Goal: Task Accomplishment & Management: Use online tool/utility

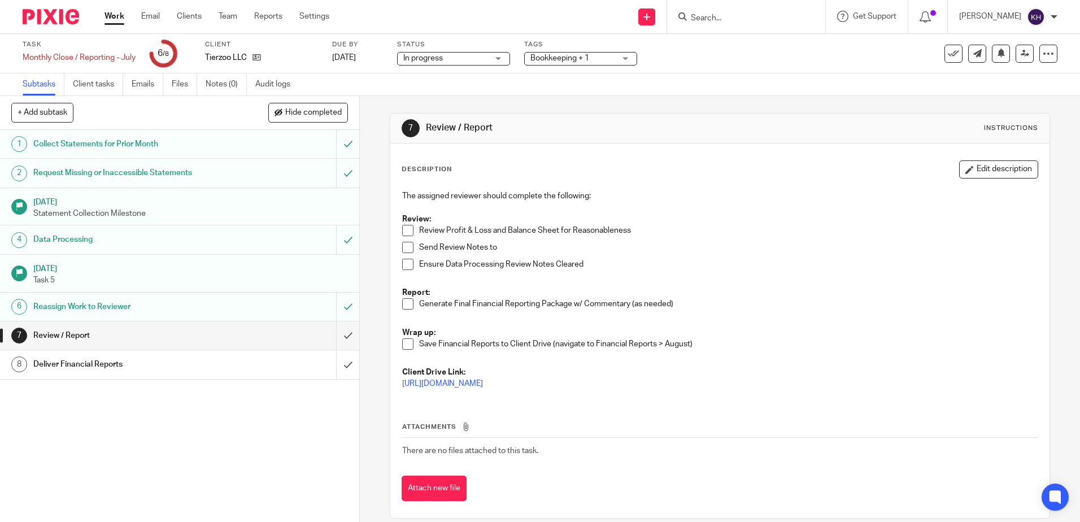
click at [117, 18] on link "Work" at bounding box center [114, 16] width 20 height 11
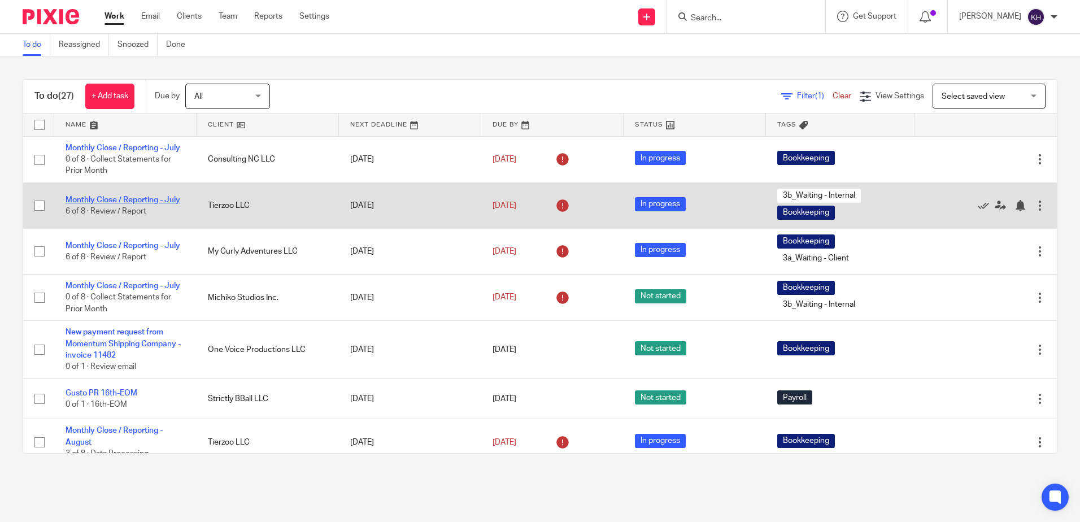
drag, startPoint x: 126, startPoint y: 198, endPoint x: 132, endPoint y: 207, distance: 10.7
click at [126, 198] on td "Monthly Close / Reporting - July 6 of 8 · Review / Report" at bounding box center [125, 205] width 142 height 46
click at [133, 204] on link "Monthly Close / Reporting - July" at bounding box center [123, 200] width 115 height 8
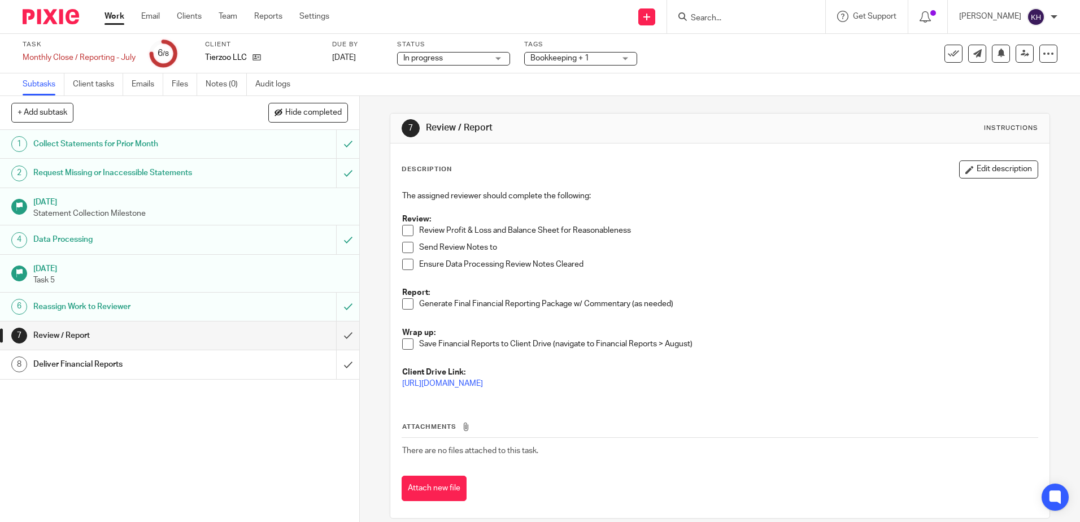
click at [115, 15] on link "Work" at bounding box center [114, 16] width 20 height 11
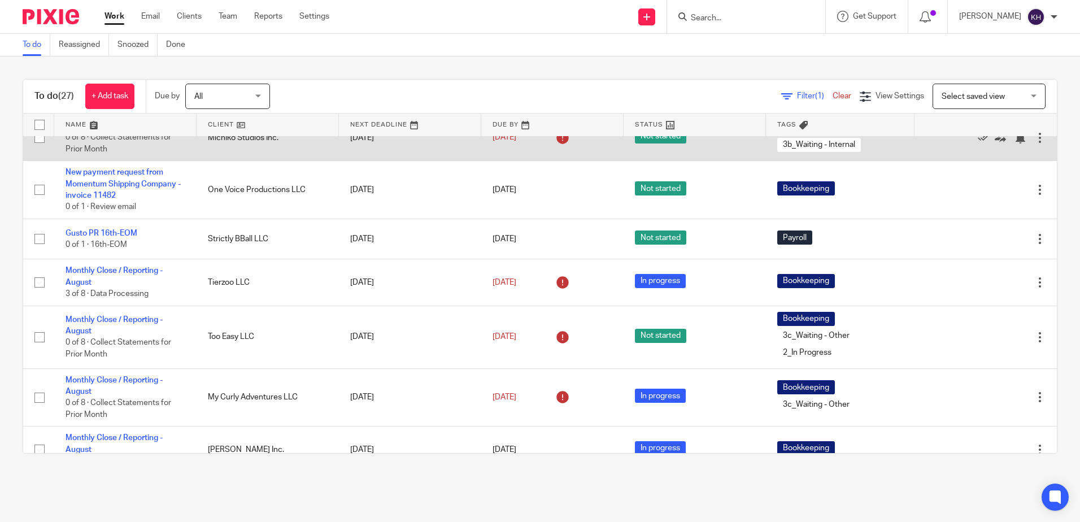
scroll to position [169, 0]
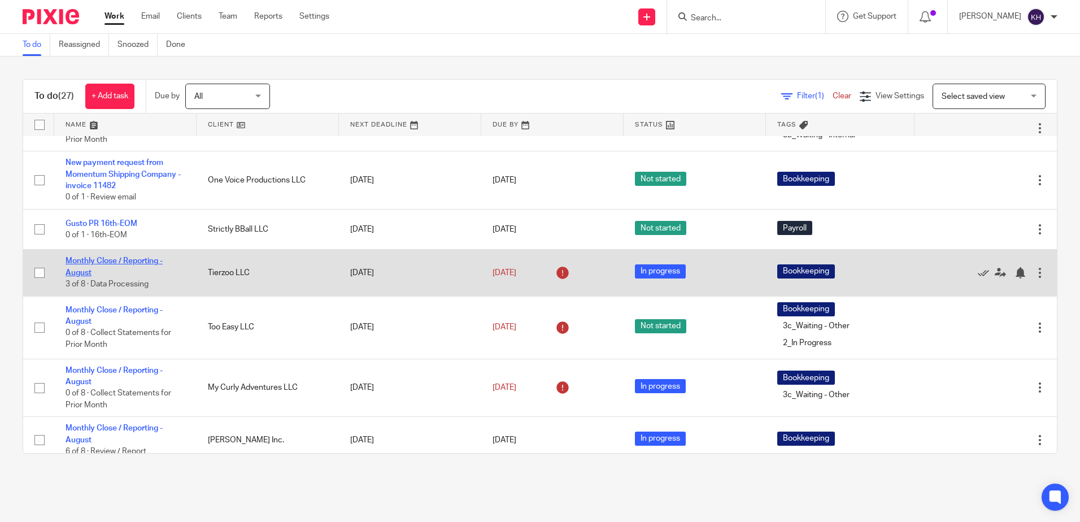
click at [152, 276] on link "Monthly Close / Reporting - August" at bounding box center [114, 266] width 97 height 19
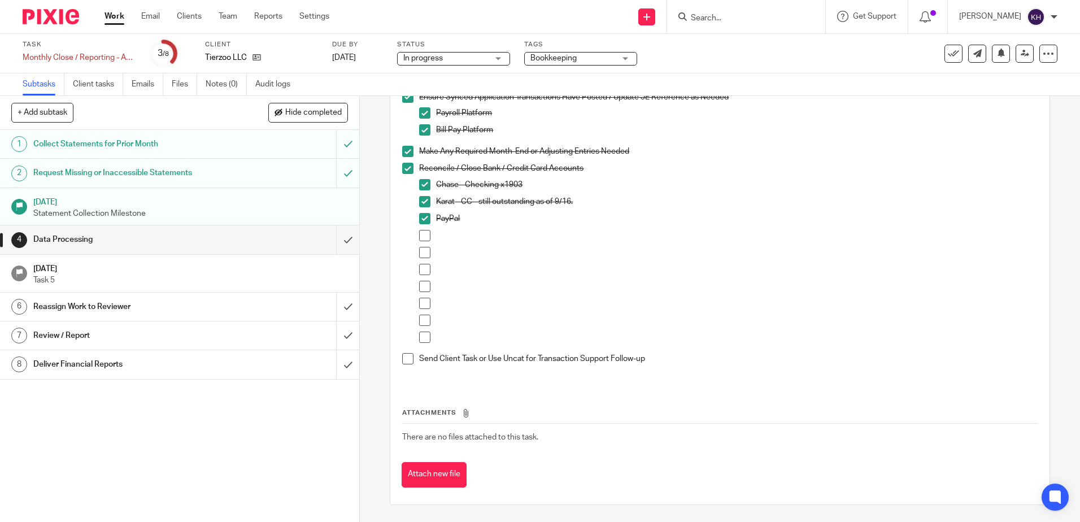
scroll to position [66, 0]
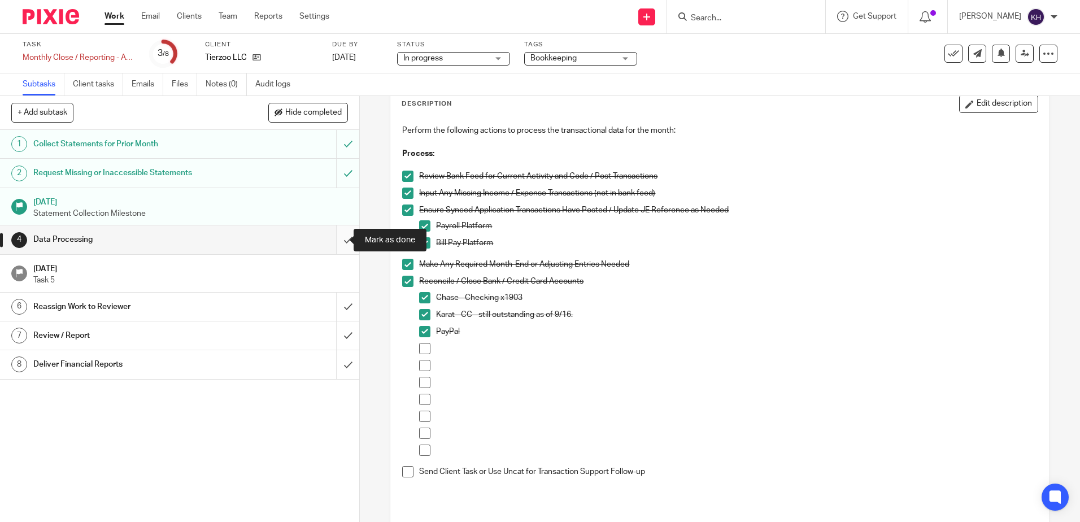
click at [332, 238] on input "submit" at bounding box center [179, 239] width 359 height 28
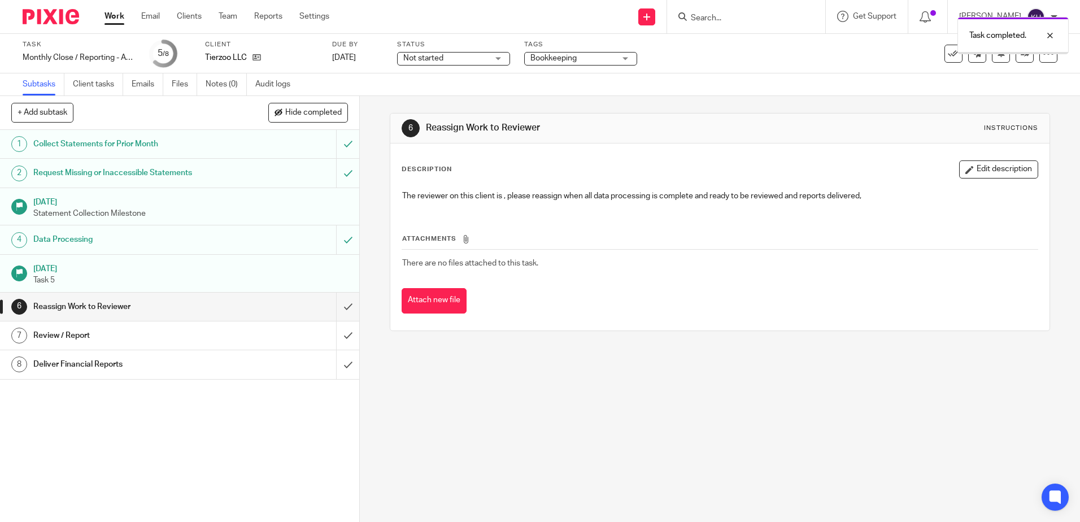
click at [337, 309] on input "submit" at bounding box center [179, 307] width 359 height 28
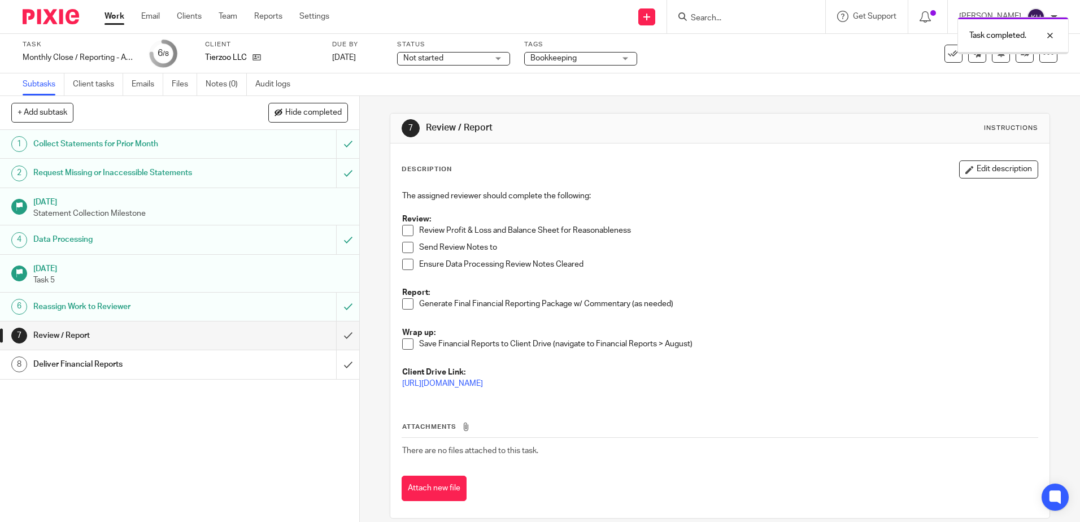
click at [338, 334] on input "submit" at bounding box center [179, 335] width 359 height 28
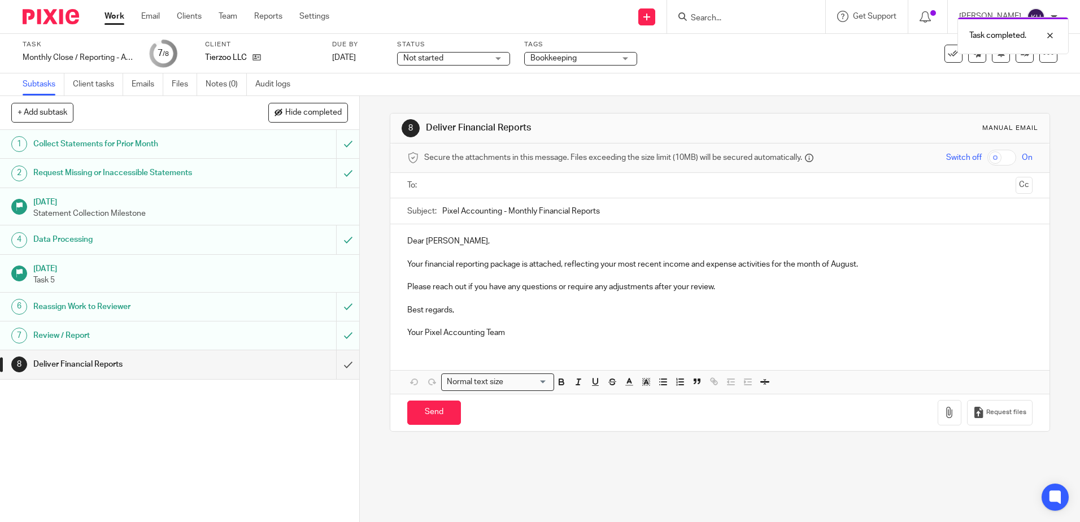
click at [430, 189] on input "text" at bounding box center [719, 185] width 582 height 13
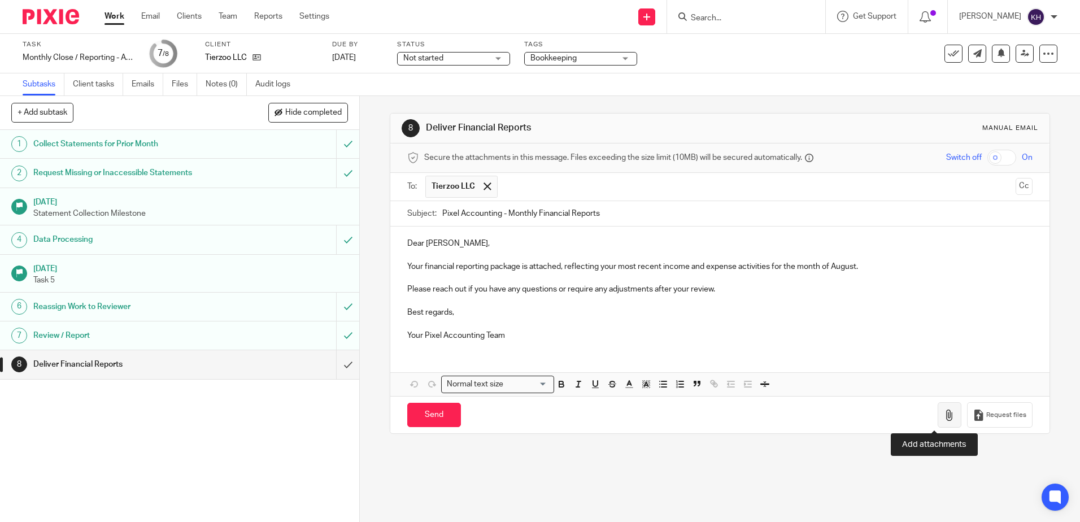
click at [944, 417] on icon "button" at bounding box center [949, 414] width 11 height 11
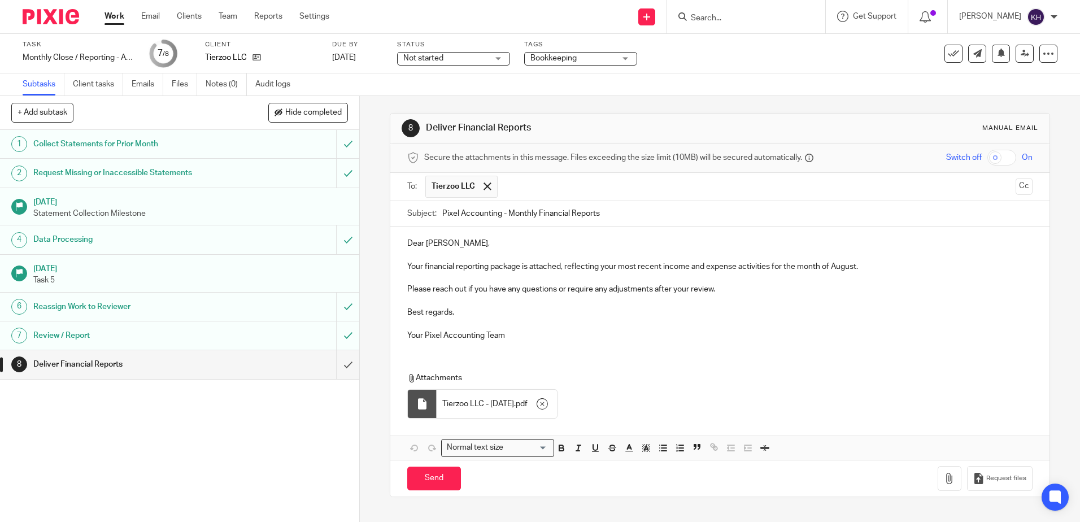
click at [548, 407] on icon "button" at bounding box center [541, 403] width 11 height 11
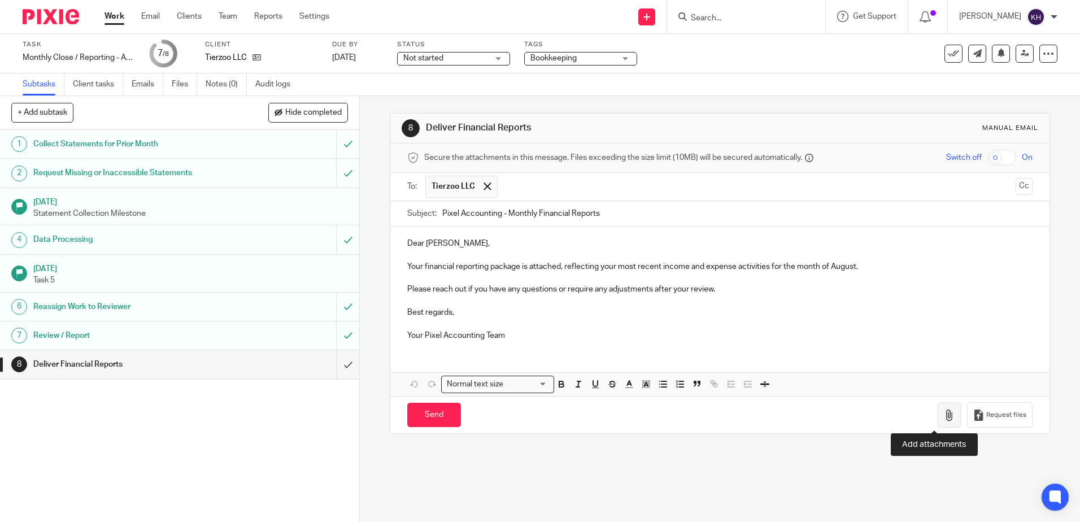
click at [937, 424] on button "button" at bounding box center [949, 414] width 24 height 25
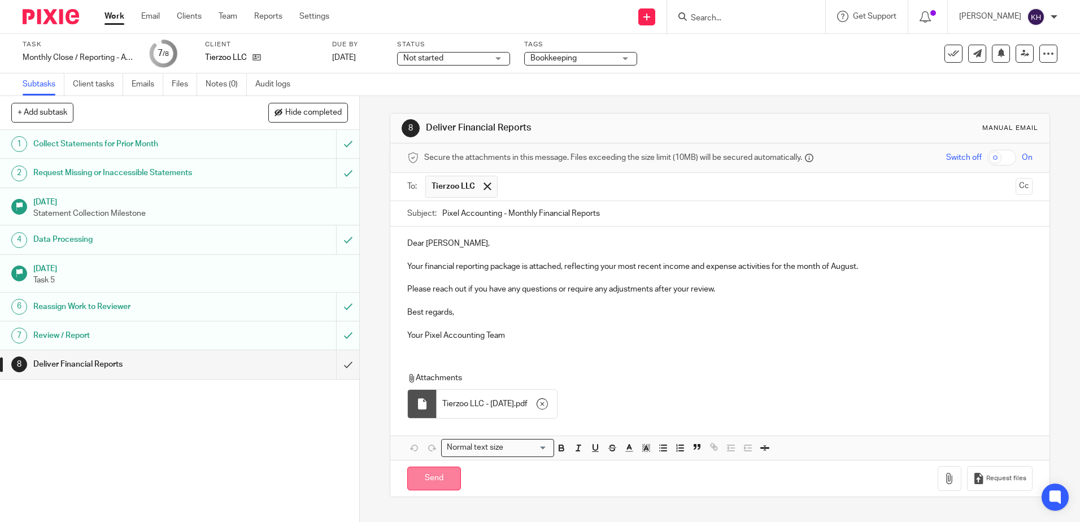
click at [440, 478] on input "Send" at bounding box center [434, 478] width 54 height 24
type input "Sent"
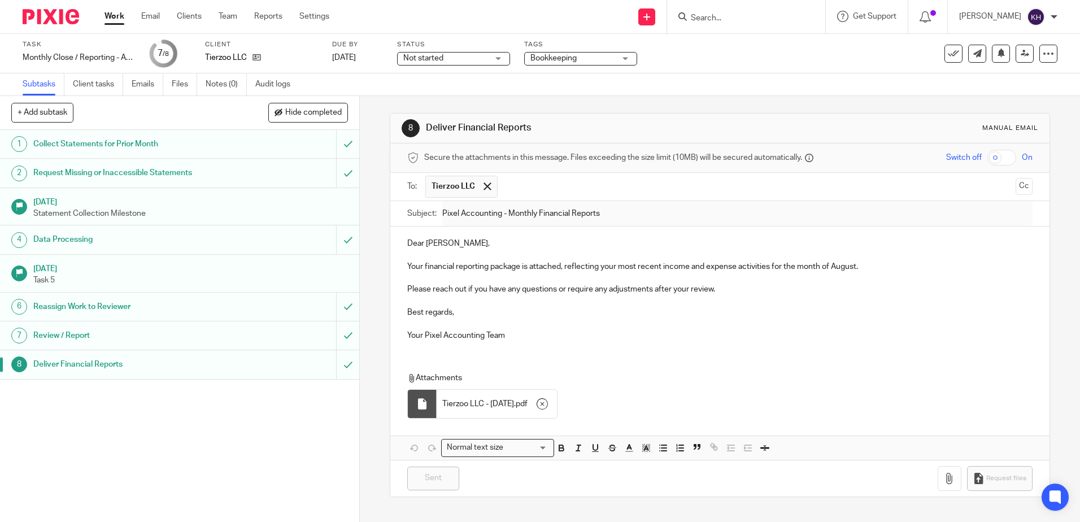
click at [117, 17] on link "Work" at bounding box center [114, 16] width 20 height 11
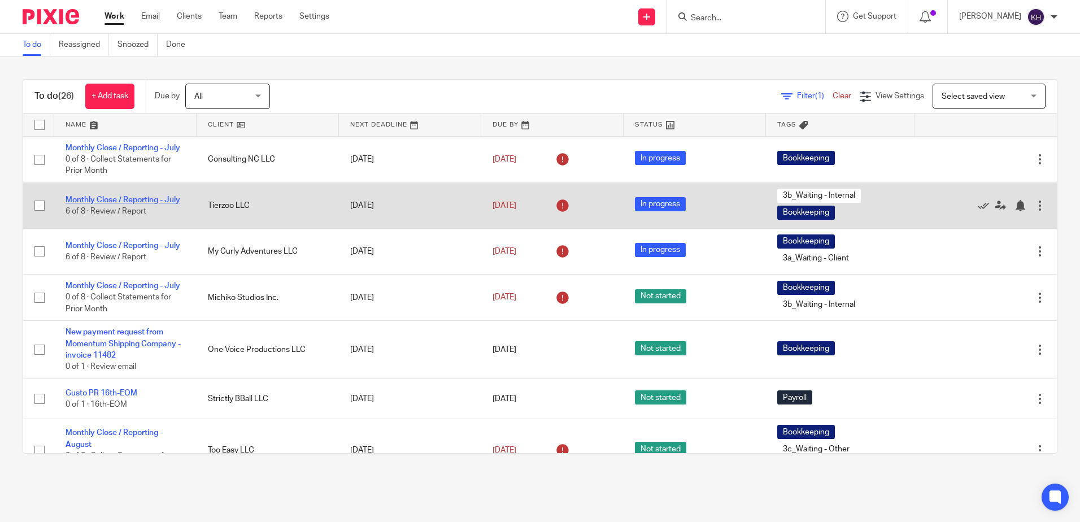
click at [136, 204] on link "Monthly Close / Reporting - July" at bounding box center [123, 200] width 115 height 8
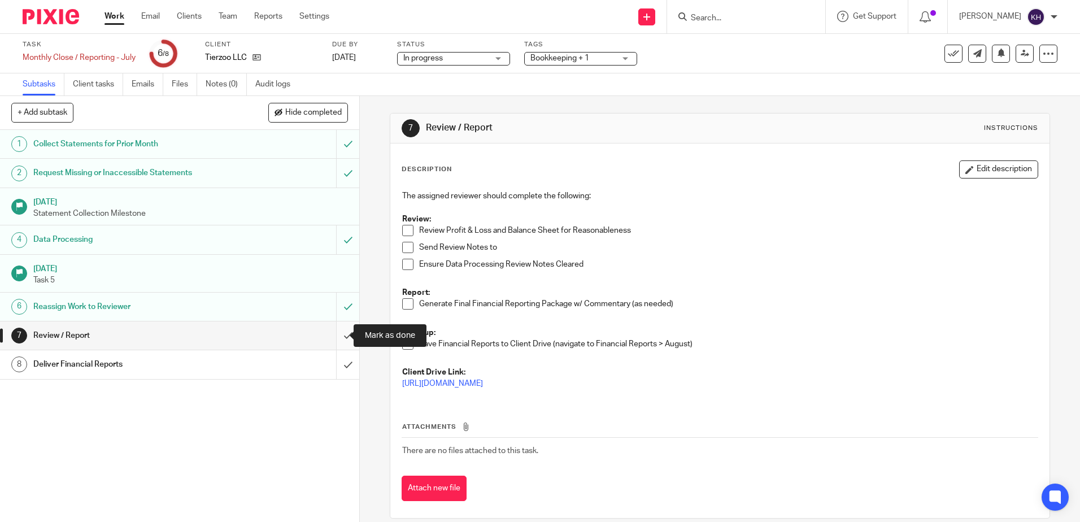
click at [336, 335] on input "submit" at bounding box center [179, 335] width 359 height 28
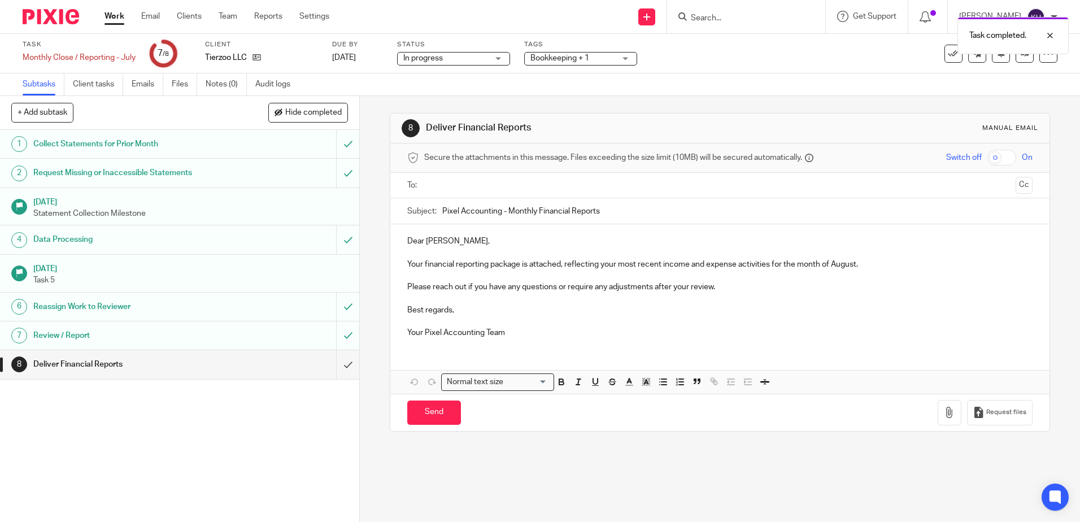
click at [505, 184] on input "text" at bounding box center [719, 185] width 582 height 13
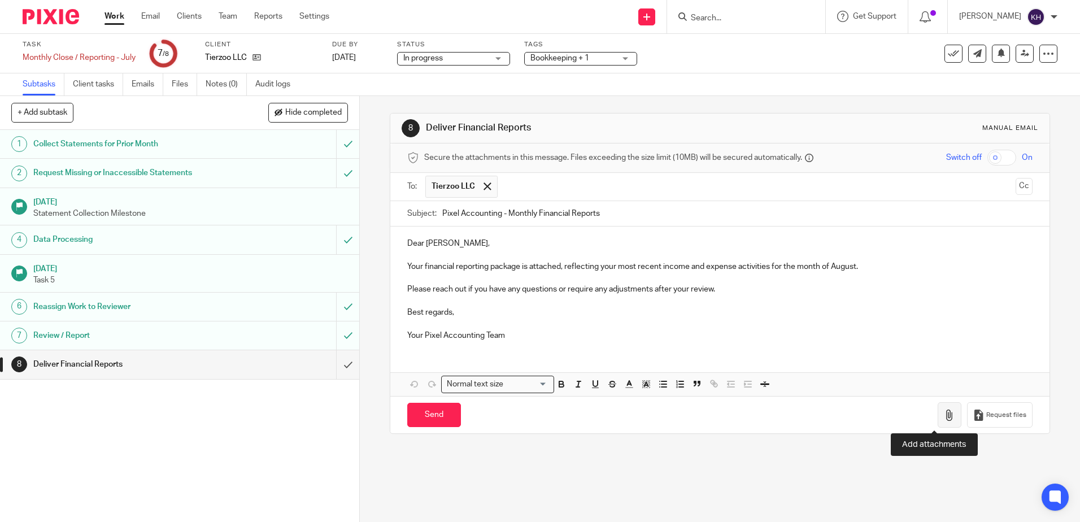
click at [944, 416] on icon "button" at bounding box center [949, 414] width 11 height 11
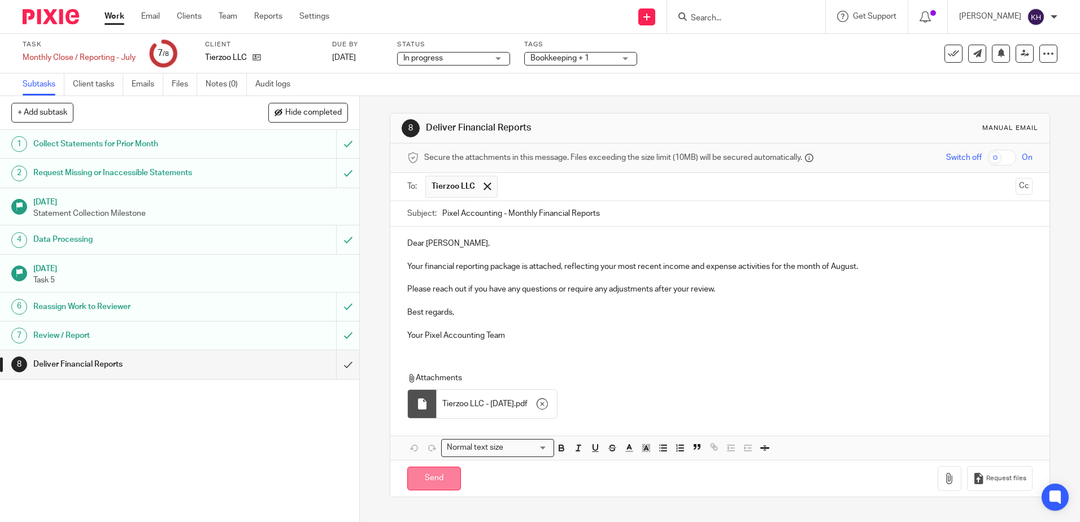
click at [426, 481] on input "Send" at bounding box center [434, 478] width 54 height 24
type input "Sent"
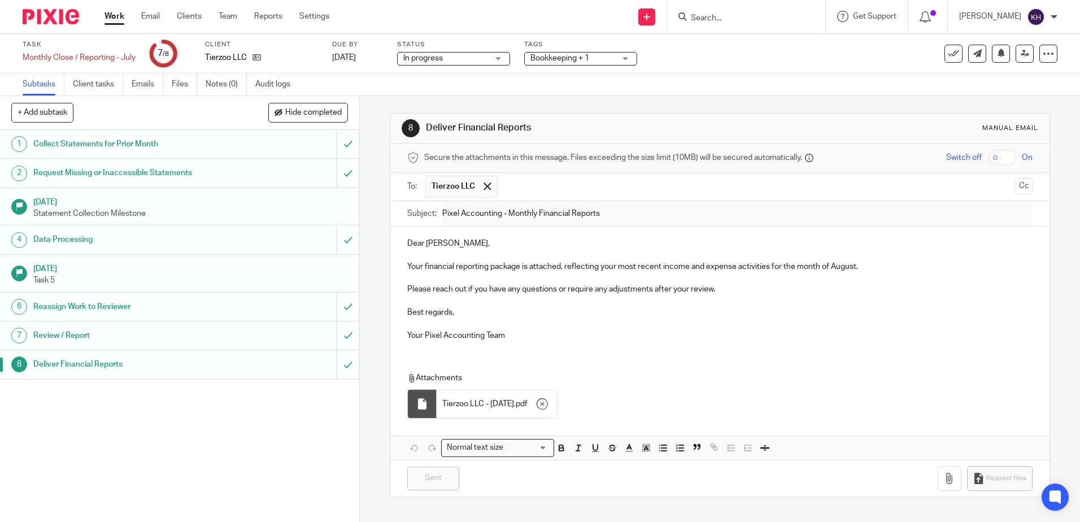
click at [114, 17] on link "Work" at bounding box center [114, 16] width 20 height 11
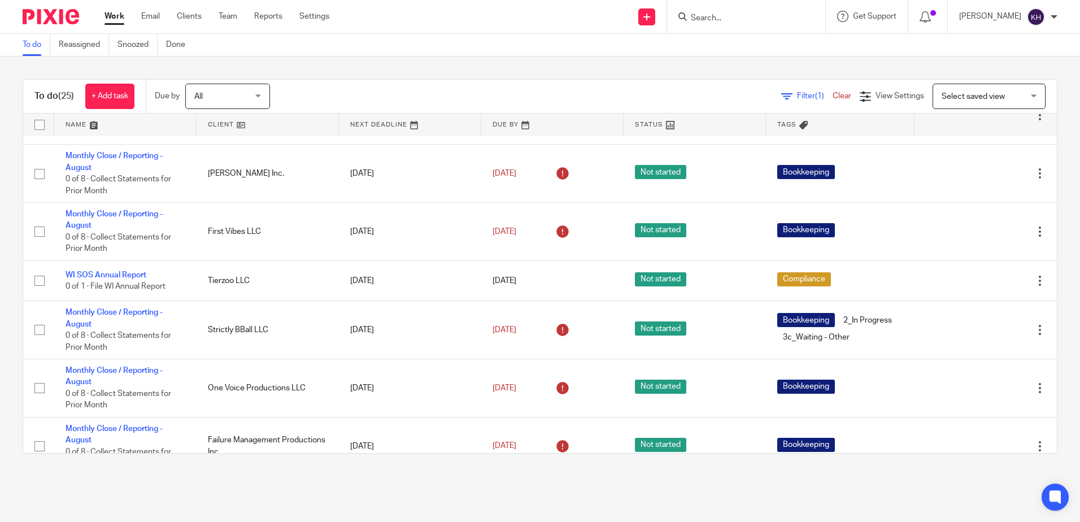
scroll to position [508, 0]
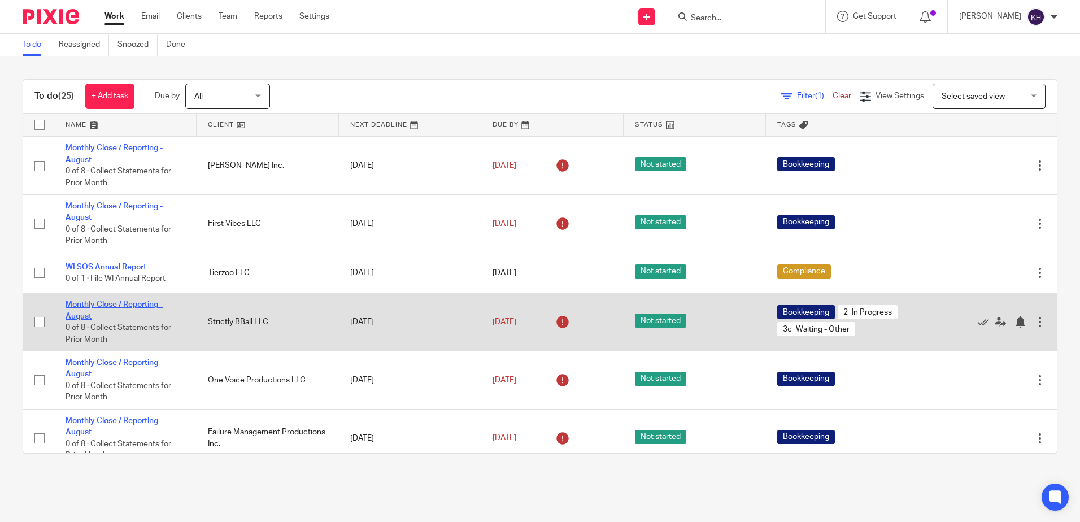
click at [138, 320] on link "Monthly Close / Reporting - August" at bounding box center [114, 309] width 97 height 19
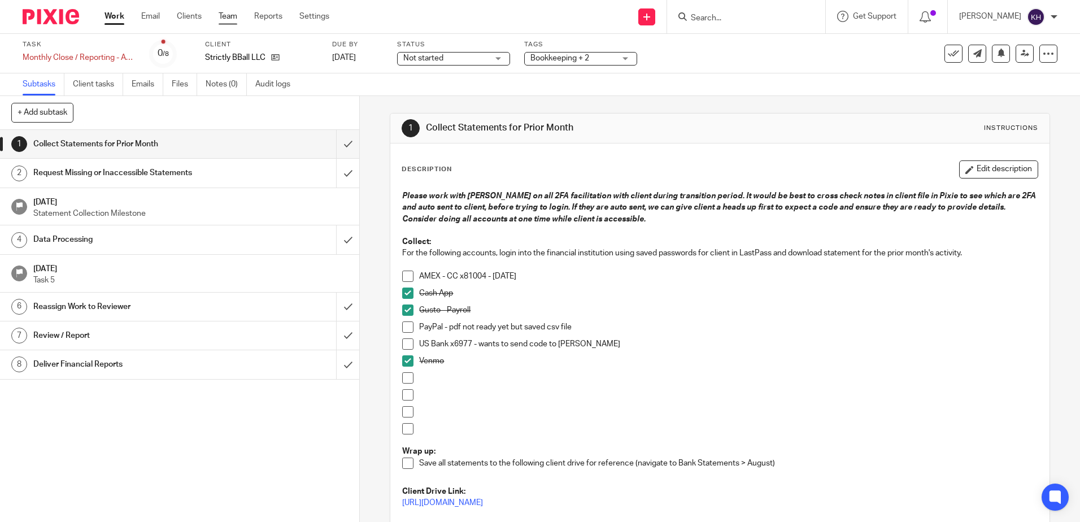
click at [222, 16] on link "Team" at bounding box center [228, 16] width 19 height 11
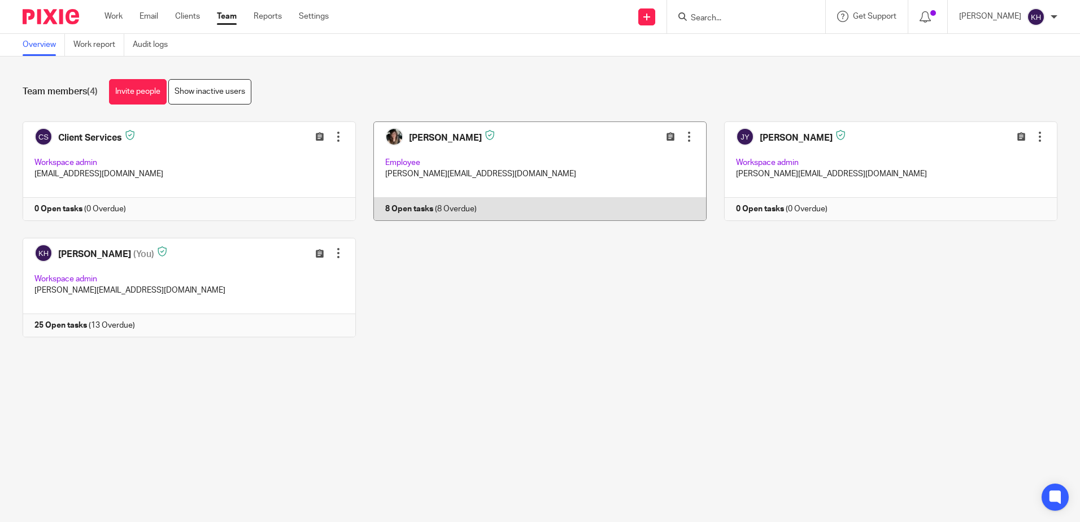
click at [612, 190] on link at bounding box center [531, 170] width 351 height 99
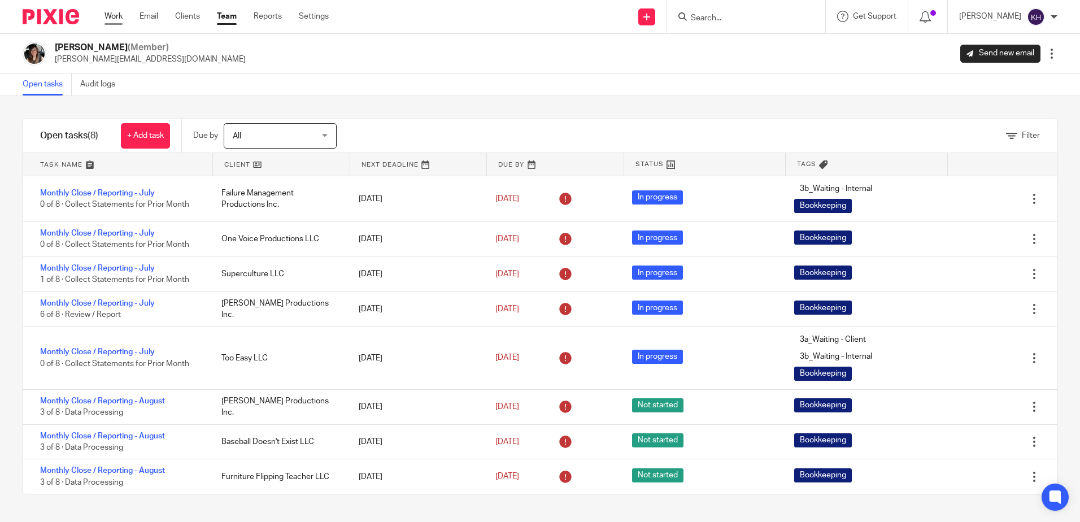
click at [117, 15] on link "Work" at bounding box center [113, 16] width 18 height 11
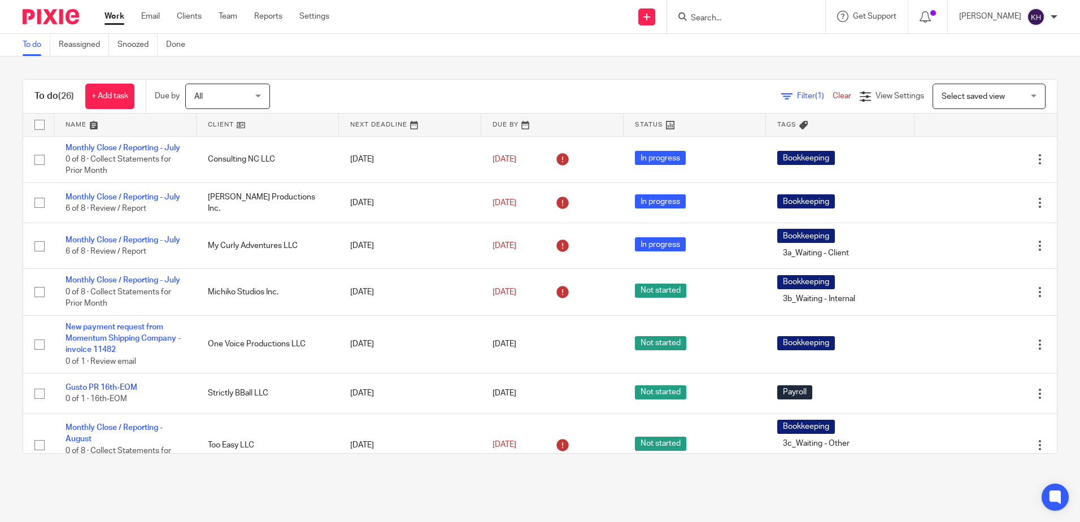
click at [162, 8] on div "Work Email Clients Team Reports Settings Work Email Clients Team Reports Settin…" at bounding box center [219, 16] width 253 height 33
click at [159, 12] on link "Email" at bounding box center [150, 16] width 19 height 11
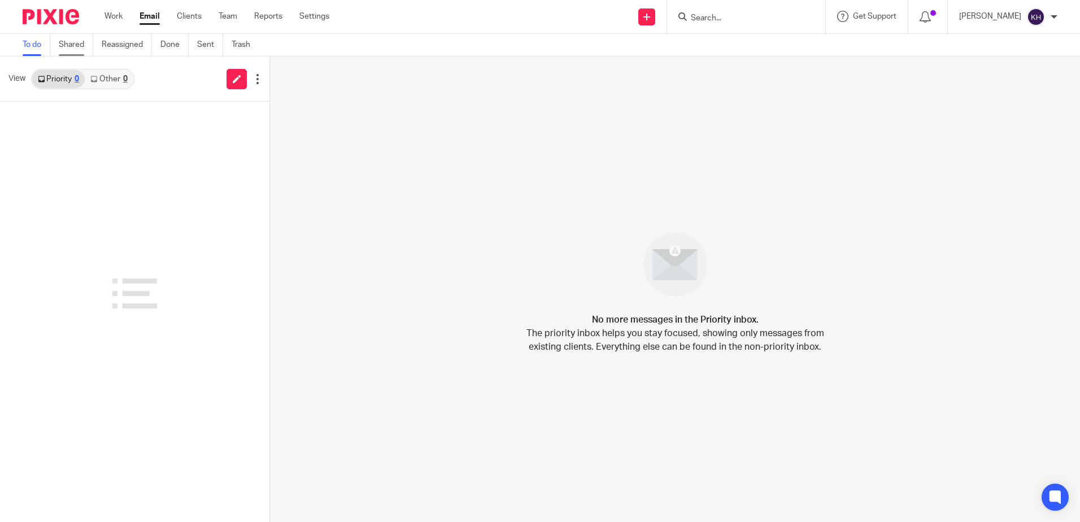
click at [79, 45] on link "Shared" at bounding box center [76, 45] width 34 height 22
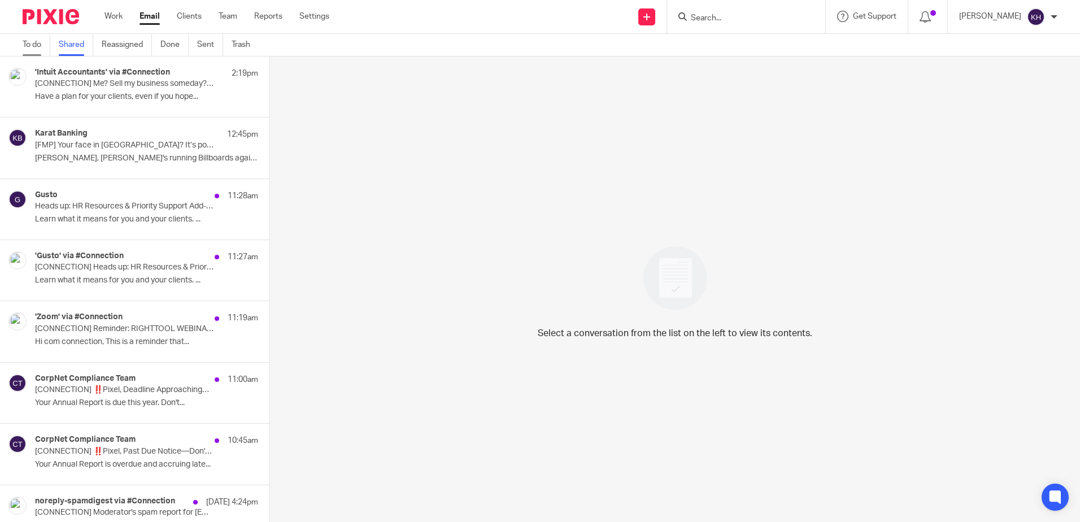
click at [34, 47] on link "To do" at bounding box center [37, 45] width 28 height 22
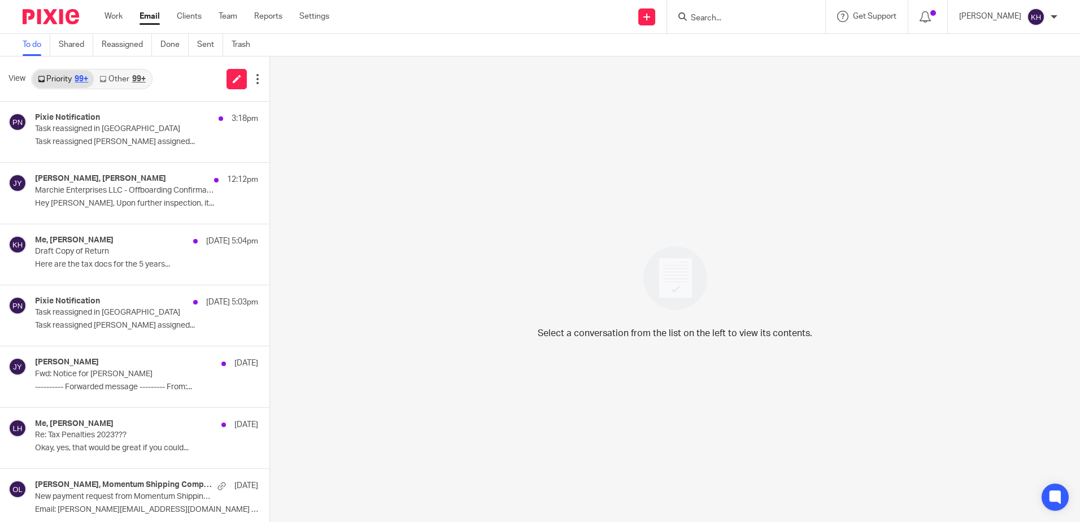
click at [119, 74] on link "Other 99+" at bounding box center [122, 79] width 57 height 18
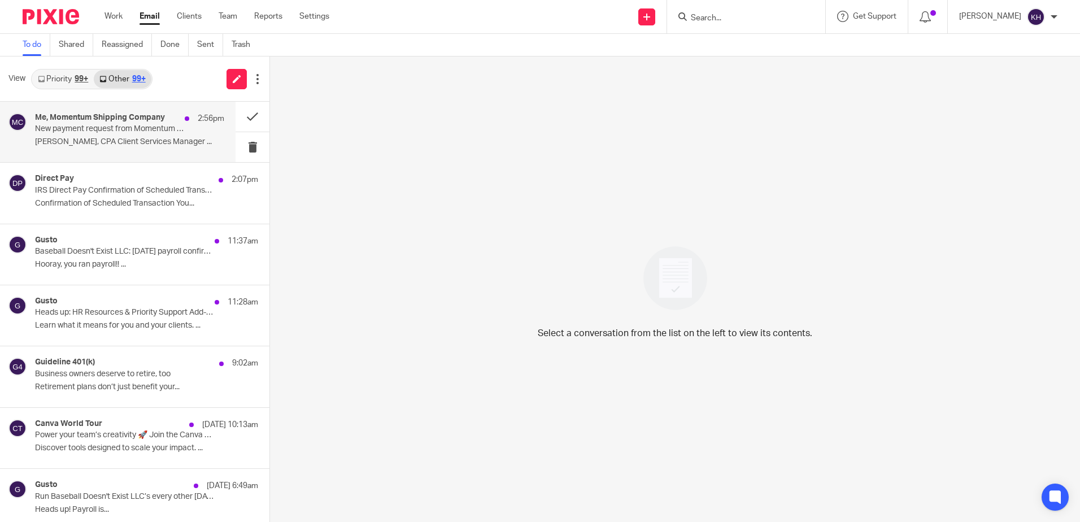
click at [156, 128] on p "New payment request from Momentum Shipping Company - invoice 11510" at bounding box center [110, 129] width 151 height 10
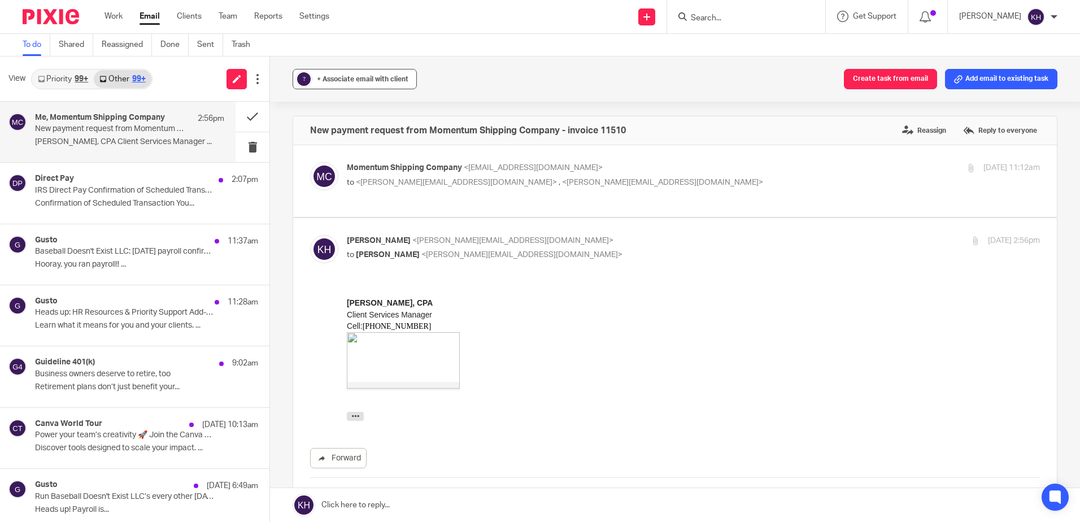
click at [369, 83] on div "+ Associate email with client" at bounding box center [362, 78] width 91 height 11
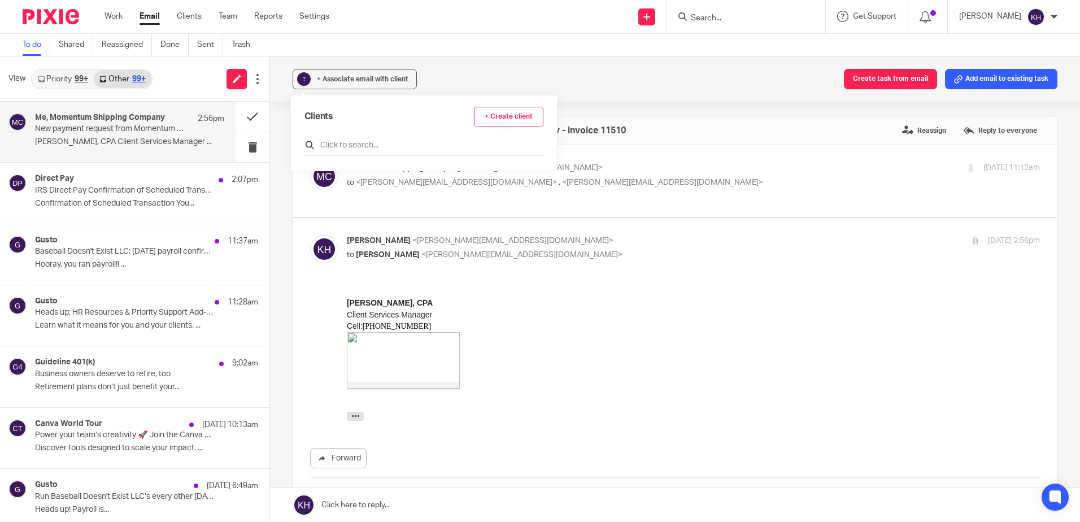
click at [375, 151] on div at bounding box center [423, 147] width 239 height 18
type input "one"
click at [365, 195] on h4 "One Voice Productions LLC" at bounding box center [424, 192] width 161 height 11
click at [307, 199] on input "checkbox" at bounding box center [308, 200] width 8 height 8
checkbox input "true"
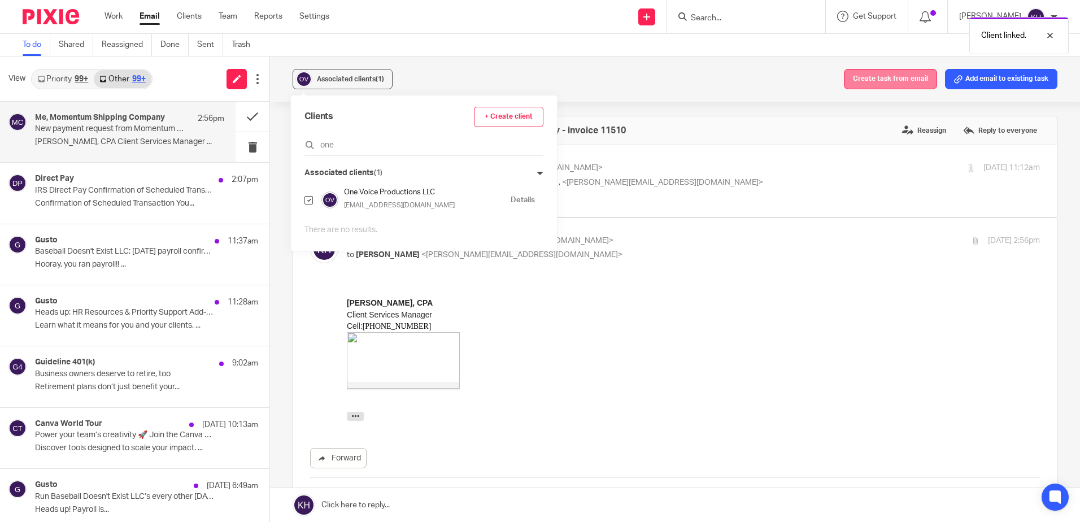
click at [892, 80] on button "Create task from email" at bounding box center [890, 79] width 93 height 20
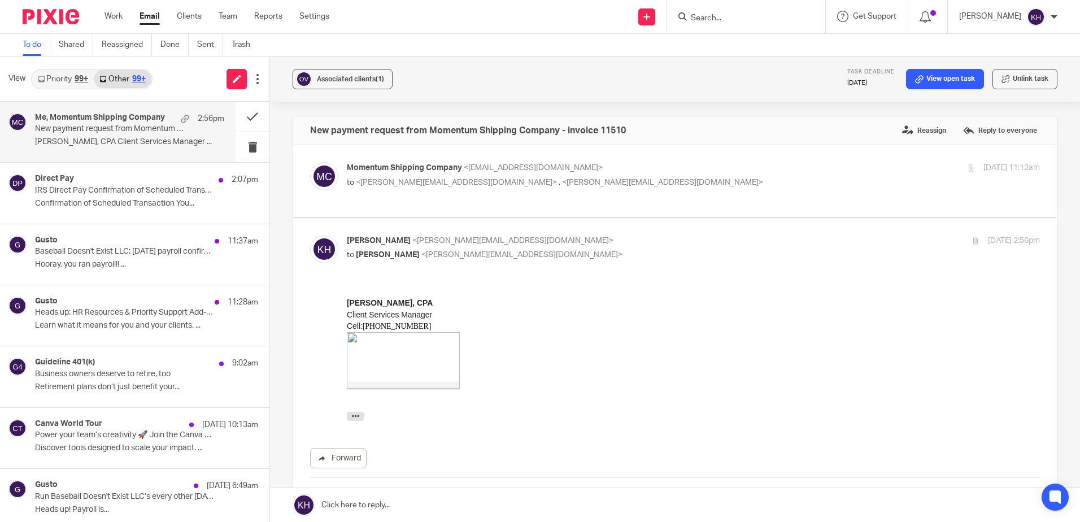
drag, startPoint x: 928, startPoint y: 77, endPoint x: 917, endPoint y: 97, distance: 22.5
click at [928, 77] on link "View open task" at bounding box center [945, 79] width 78 height 20
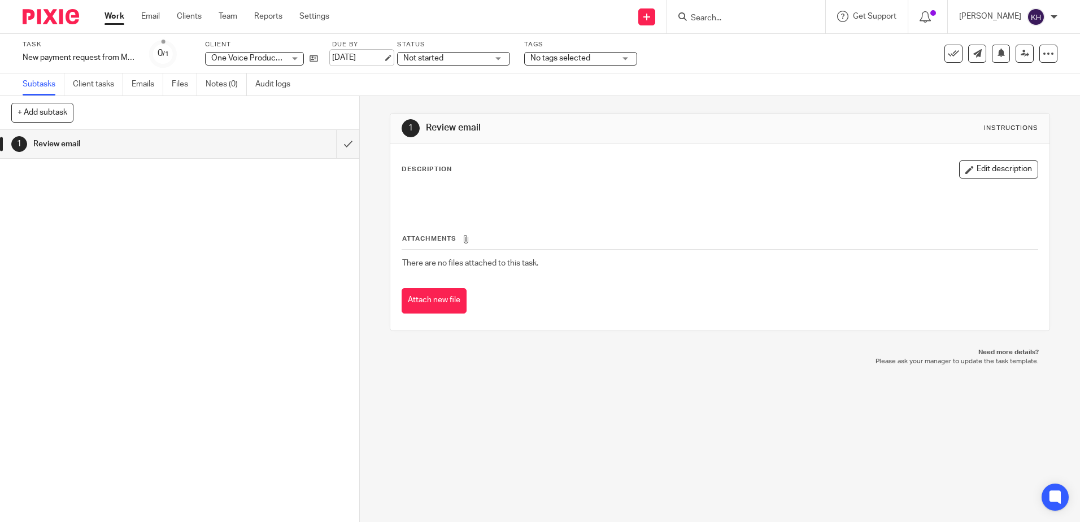
click at [360, 56] on link "[DATE]" at bounding box center [357, 58] width 51 height 12
click at [542, 60] on span "No tags selected" at bounding box center [560, 58] width 60 height 8
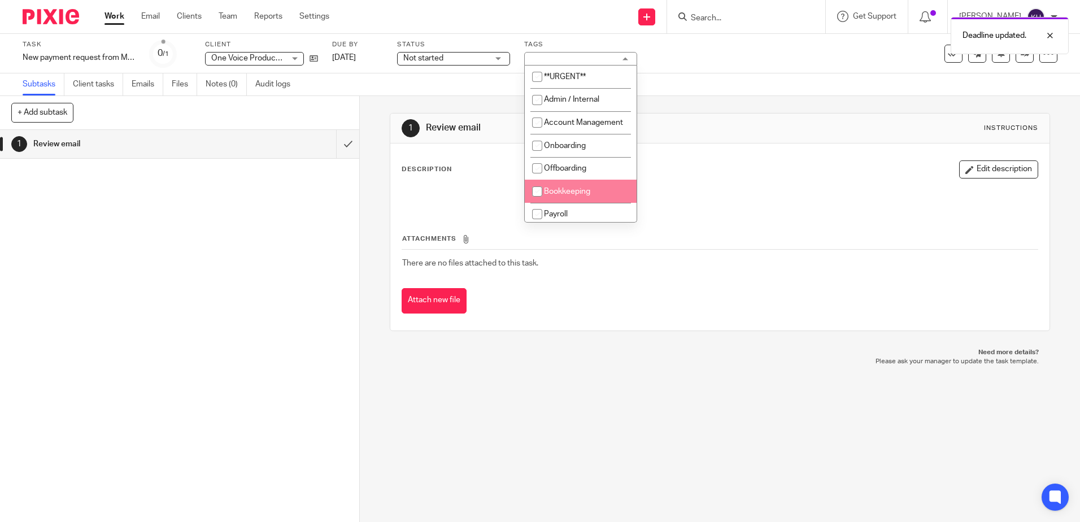
click at [540, 199] on input "checkbox" at bounding box center [536, 191] width 21 height 21
checkbox input "true"
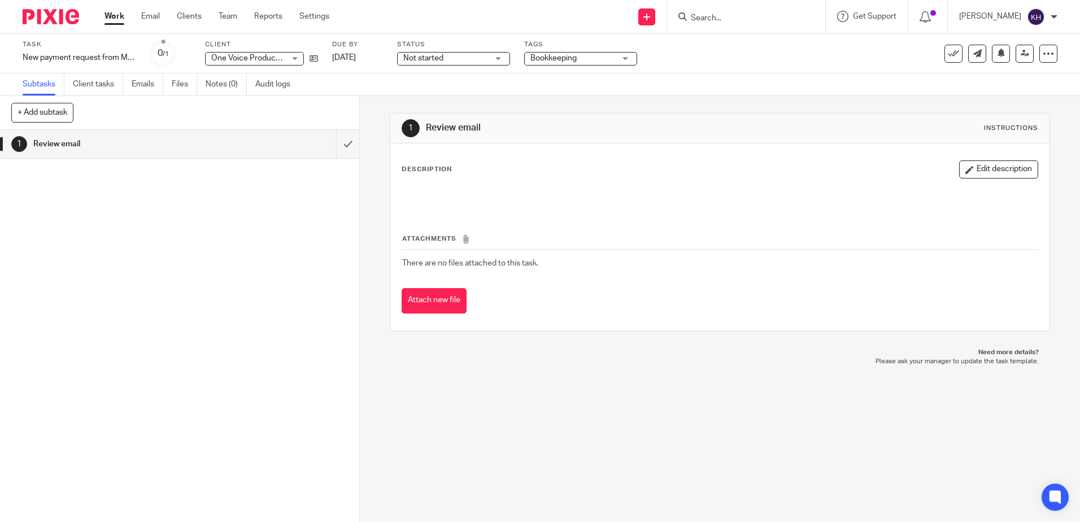
click at [597, 407] on div "1 Review email Instructions Description Edit description Attachments There are …" at bounding box center [720, 309] width 720 height 426
click at [441, 306] on button "Attach new file" at bounding box center [434, 300] width 65 height 25
click at [112, 18] on link "Work" at bounding box center [114, 16] width 20 height 11
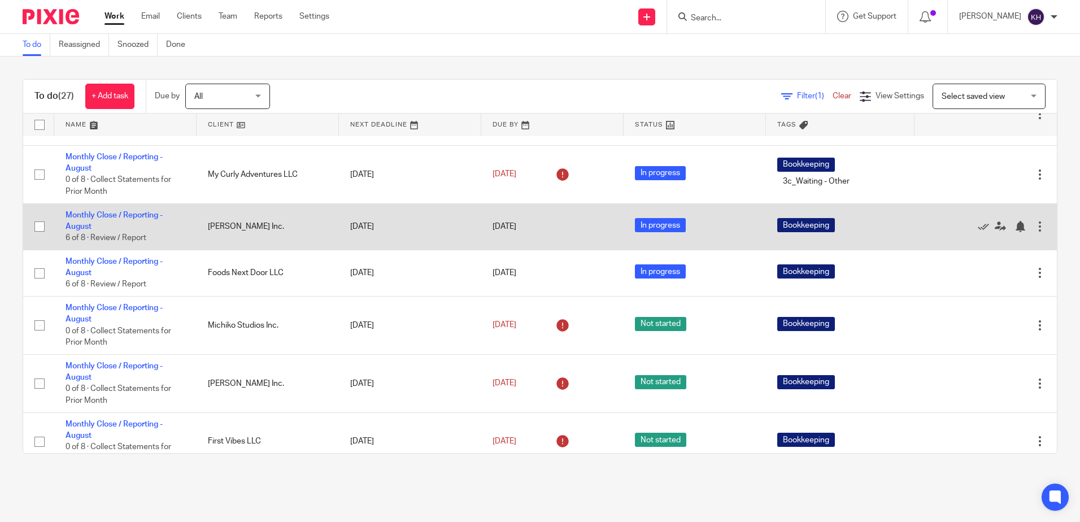
scroll to position [395, 0]
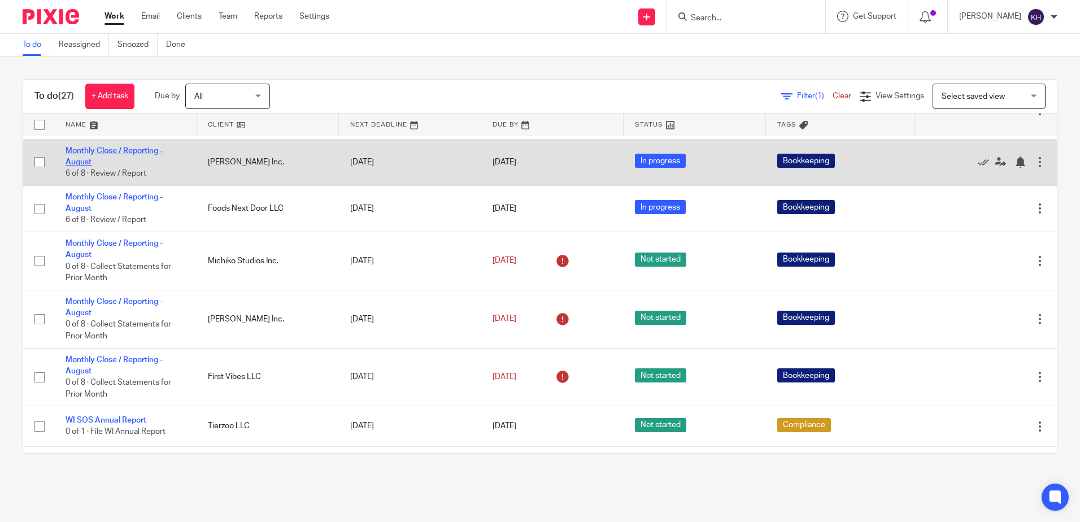
click at [145, 166] on link "Monthly Close / Reporting - August" at bounding box center [114, 156] width 97 height 19
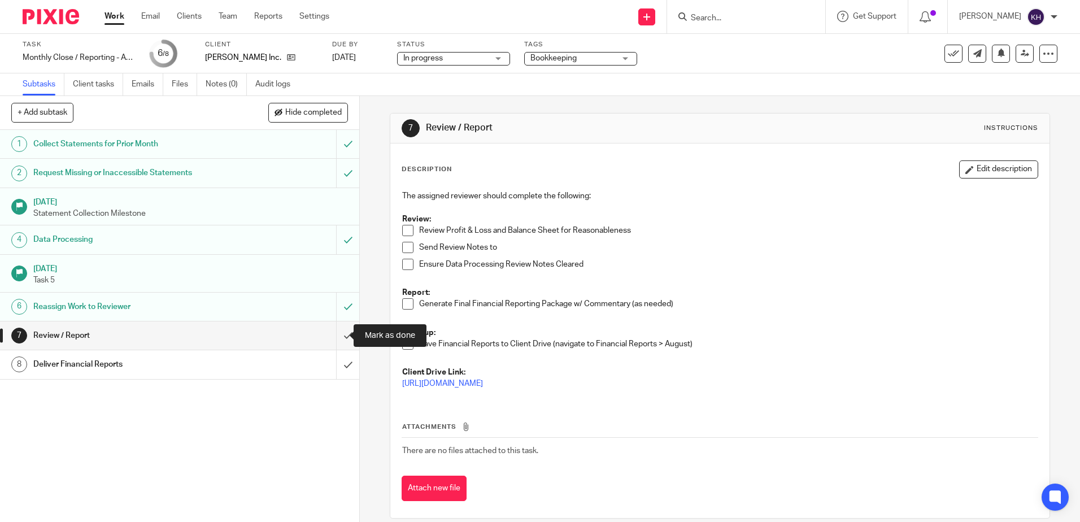
drag, startPoint x: 335, startPoint y: 334, endPoint x: 391, endPoint y: 350, distance: 57.6
click at [335, 334] on input "submit" at bounding box center [179, 335] width 359 height 28
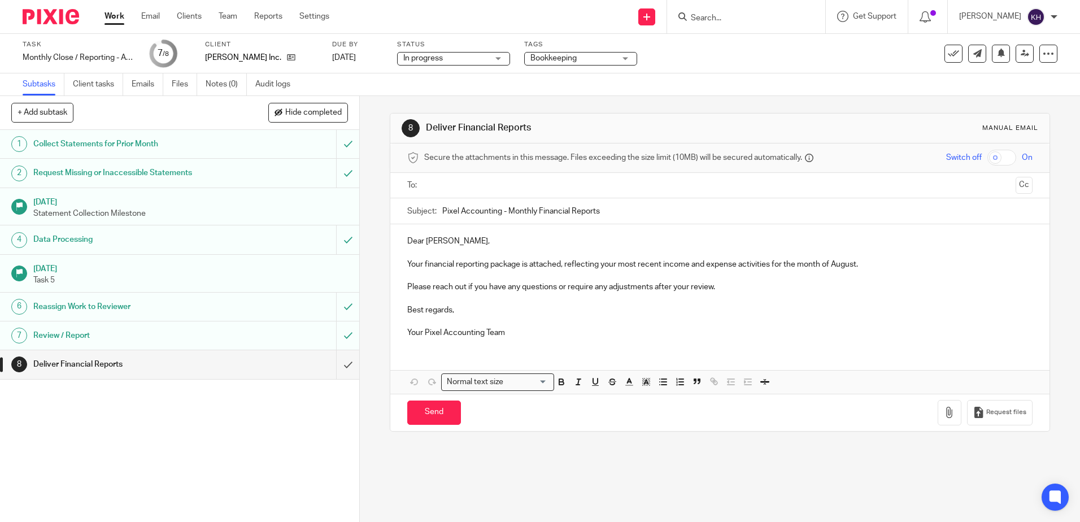
click at [120, 18] on link "Work" at bounding box center [114, 16] width 20 height 11
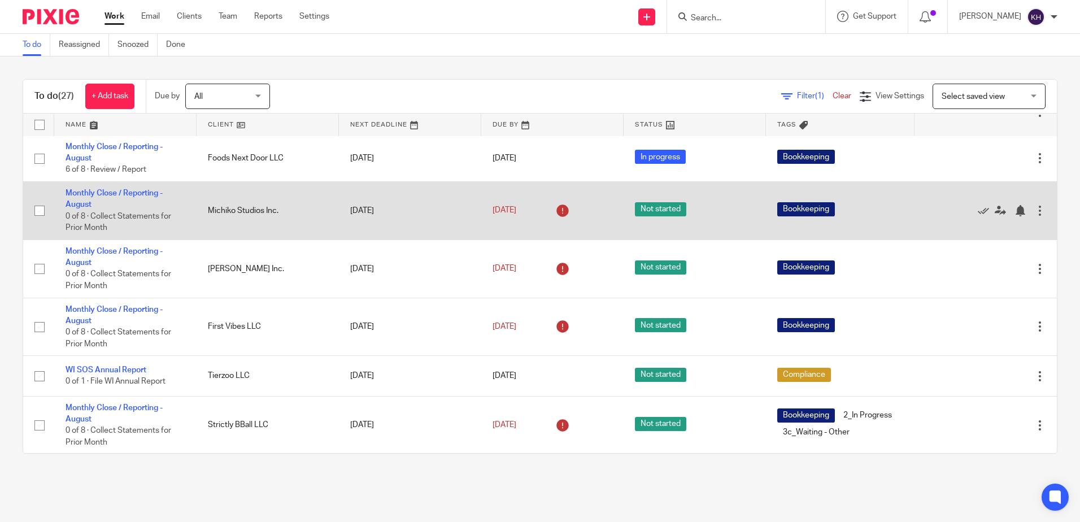
scroll to position [452, 0]
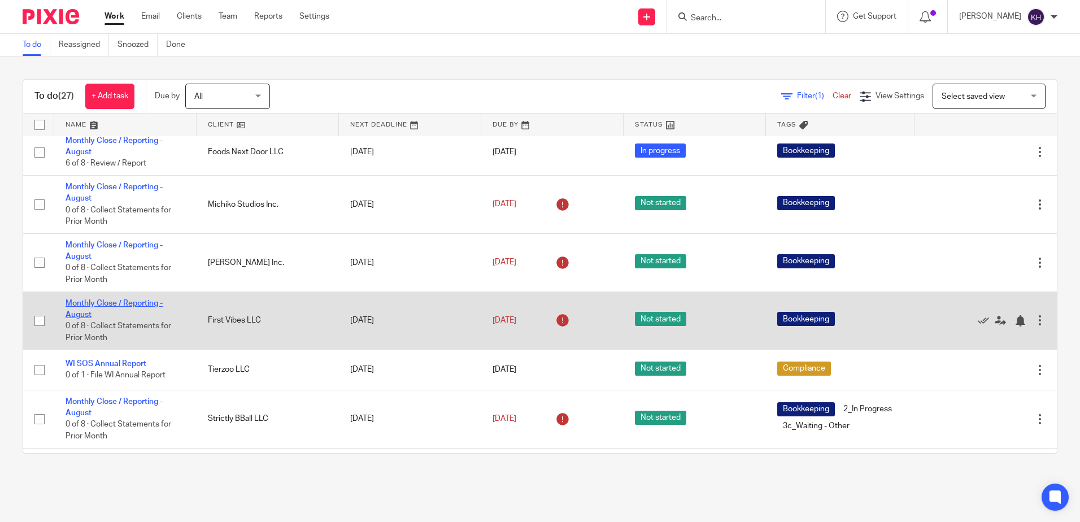
click at [147, 319] on link "Monthly Close / Reporting - August" at bounding box center [114, 308] width 97 height 19
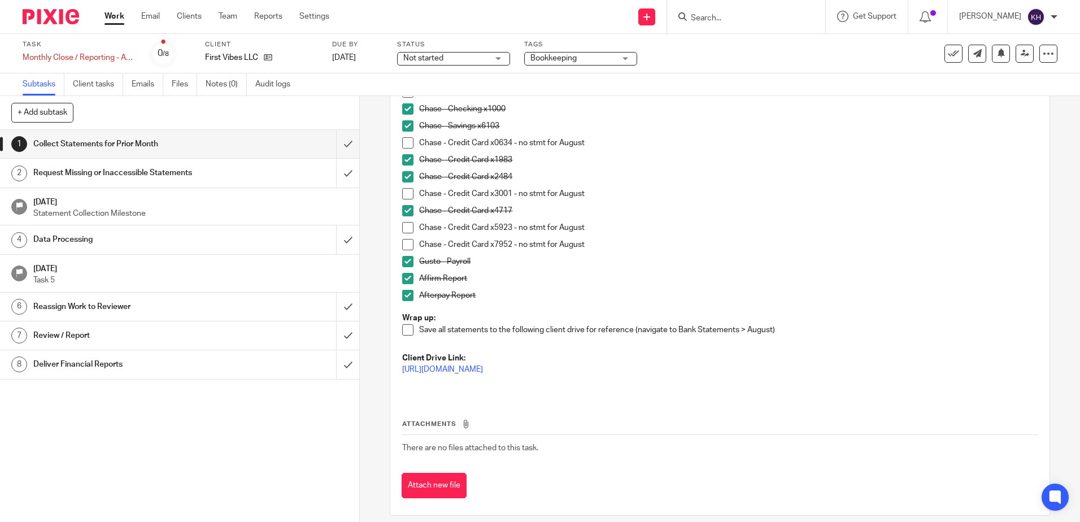
scroll to position [229, 0]
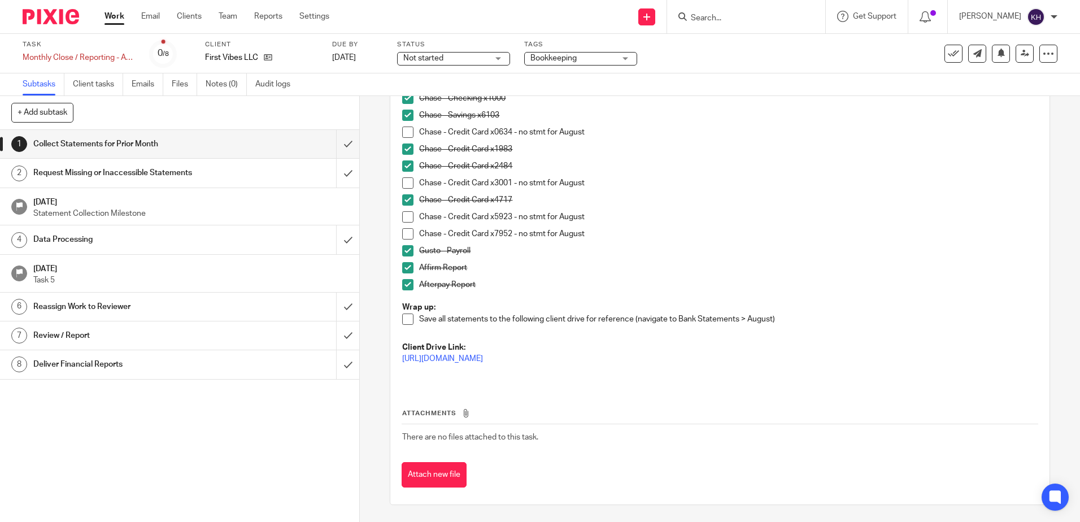
click at [116, 16] on link "Work" at bounding box center [114, 16] width 20 height 11
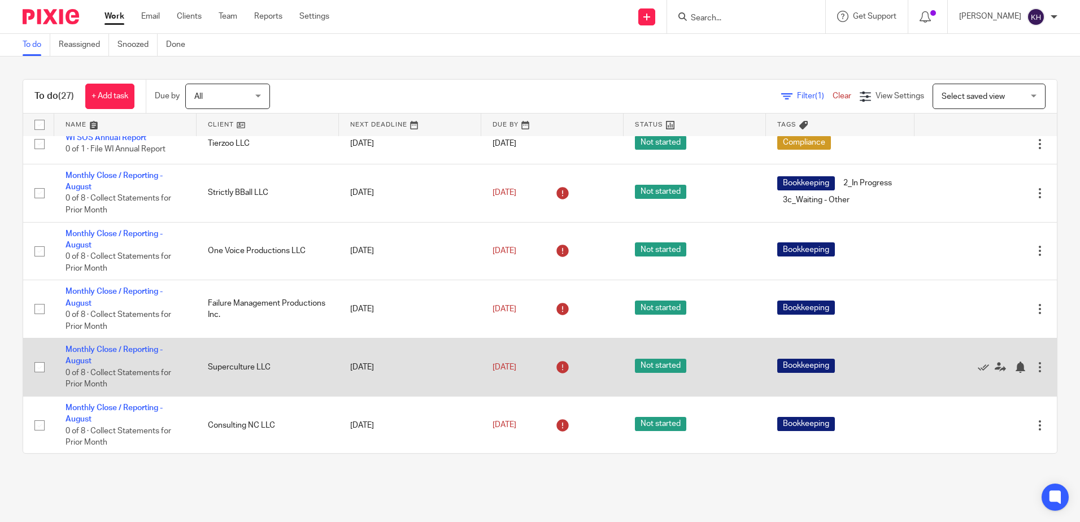
scroll to position [1090, 0]
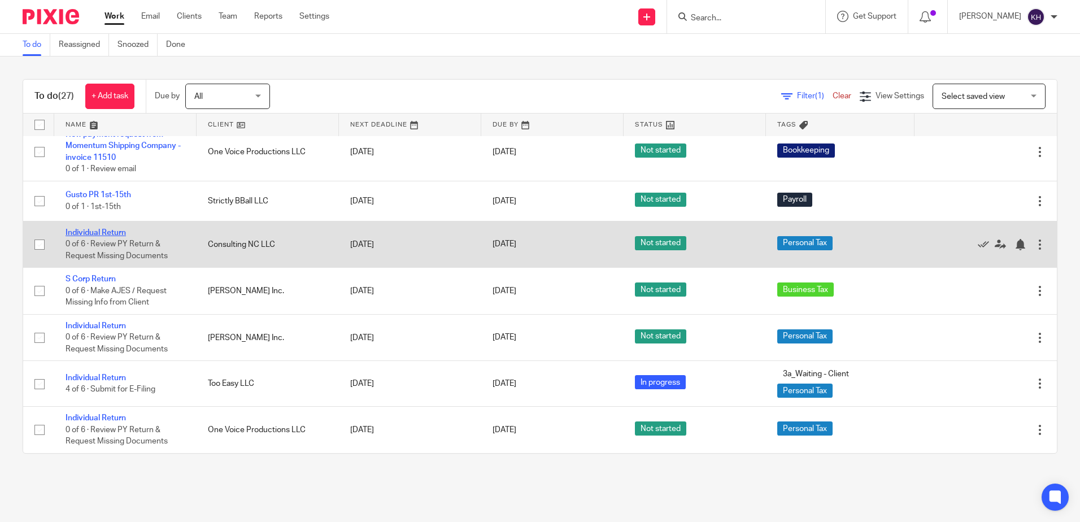
click at [114, 232] on link "Individual Return" at bounding box center [96, 233] width 60 height 8
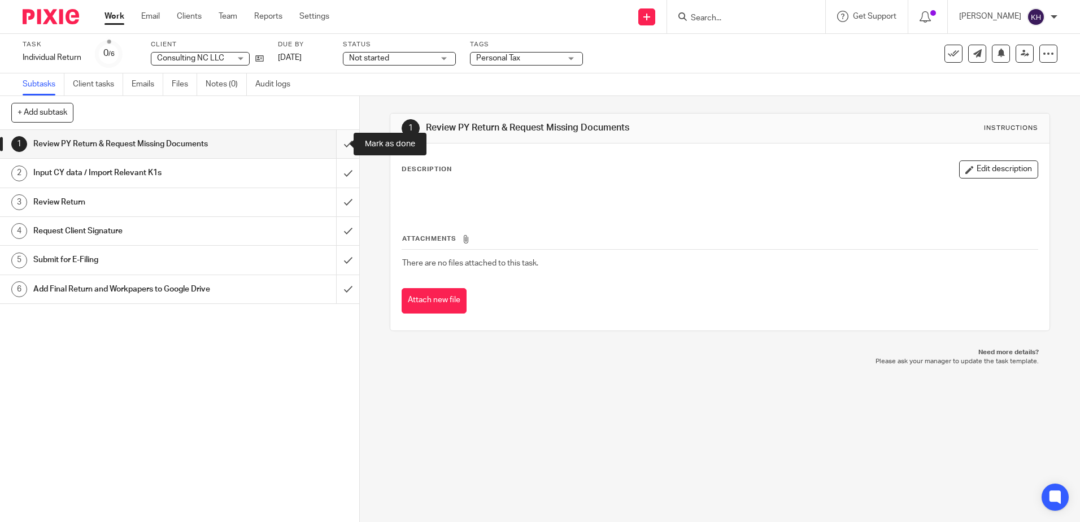
click at [335, 141] on input "submit" at bounding box center [179, 144] width 359 height 28
